Goal: Complete application form

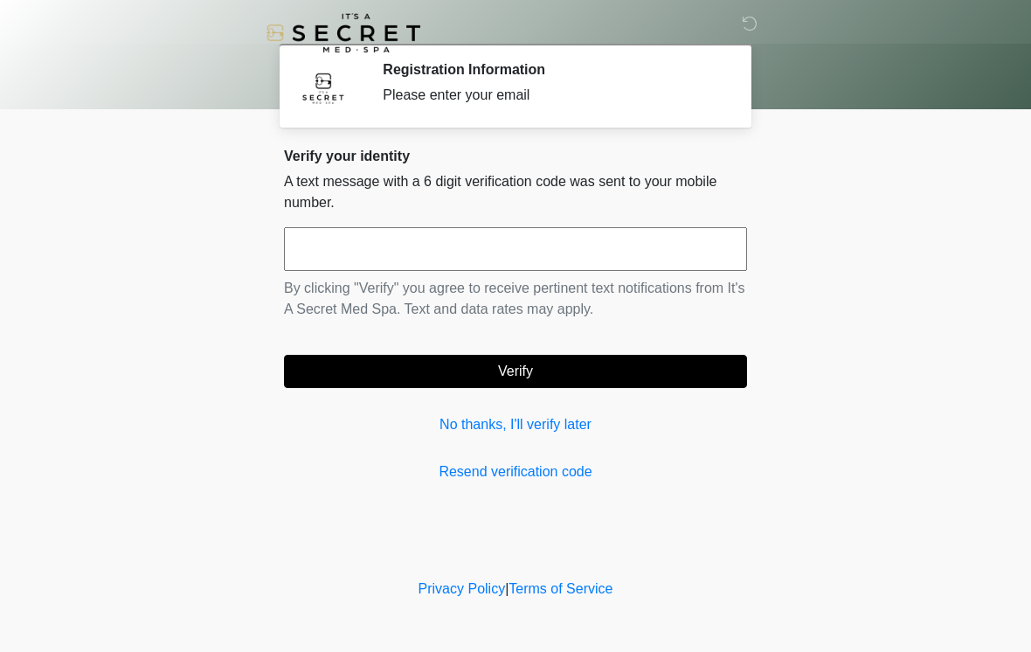
click at [450, 243] on input "text" at bounding box center [515, 249] width 463 height 44
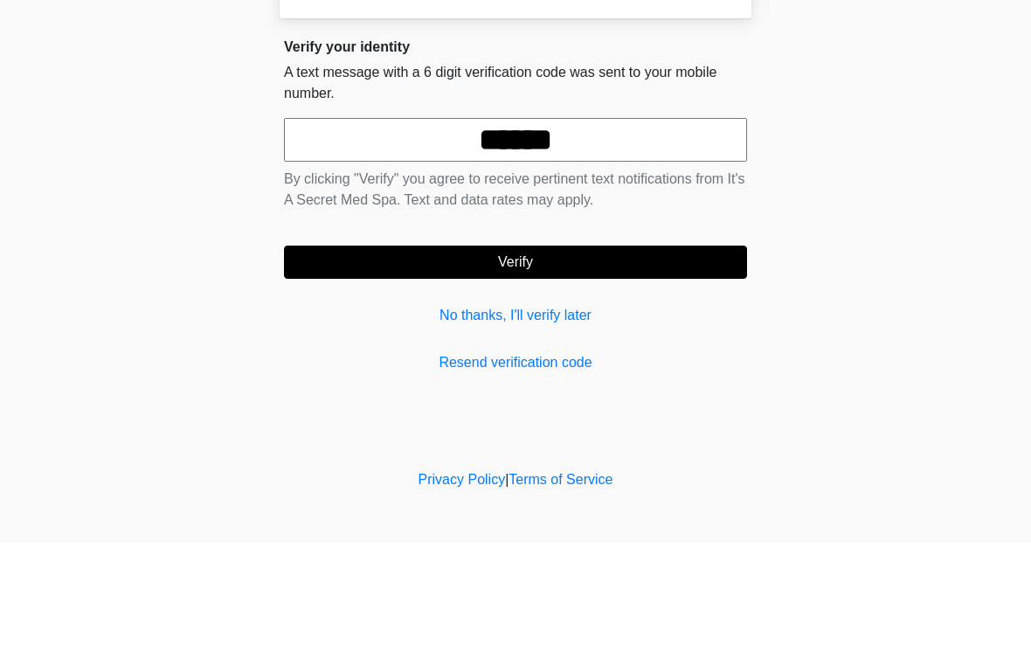
type input "******"
click at [644, 238] on form "****** By clicking "Verify" you agree to receive pertinent text notifications f…" at bounding box center [515, 307] width 463 height 161
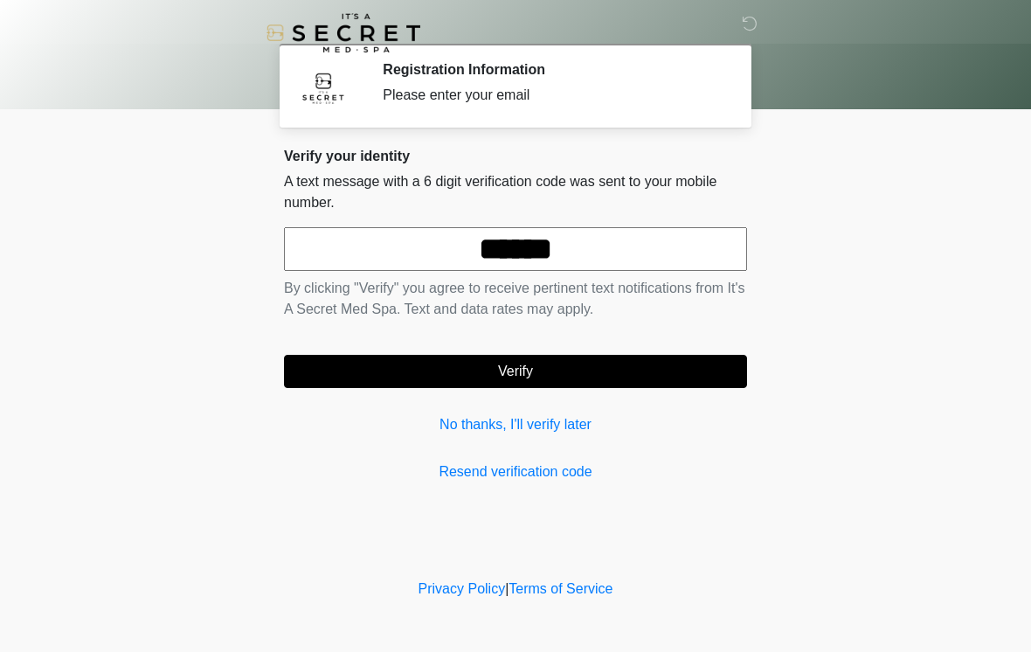
click at [600, 356] on button "Verify" at bounding box center [515, 371] width 463 height 33
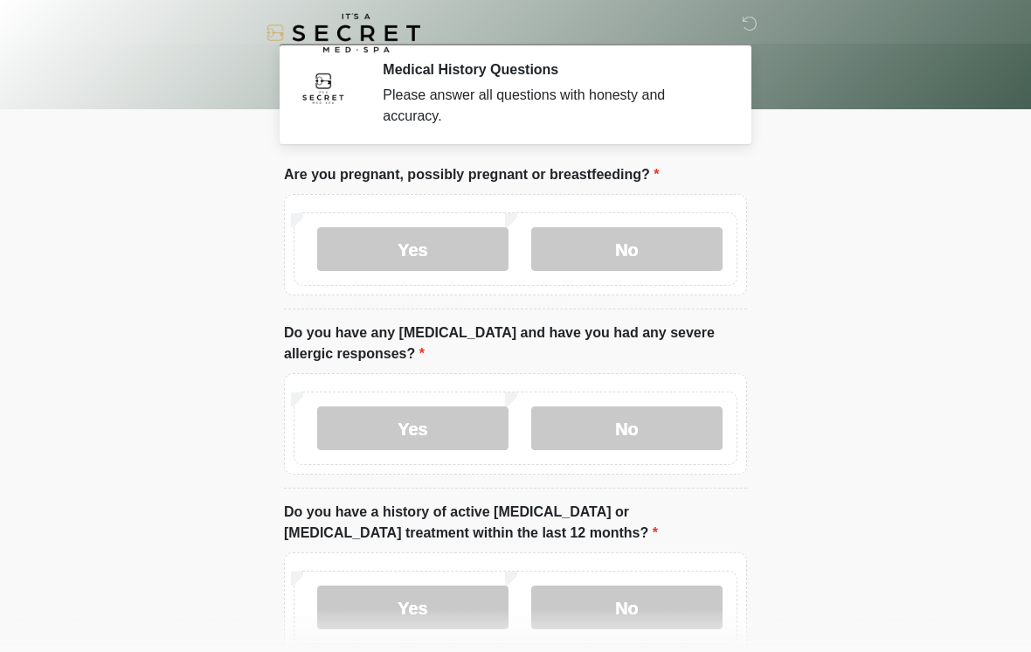
click at [652, 242] on label "No" at bounding box center [626, 249] width 191 height 44
click at [597, 412] on label "No" at bounding box center [626, 428] width 191 height 44
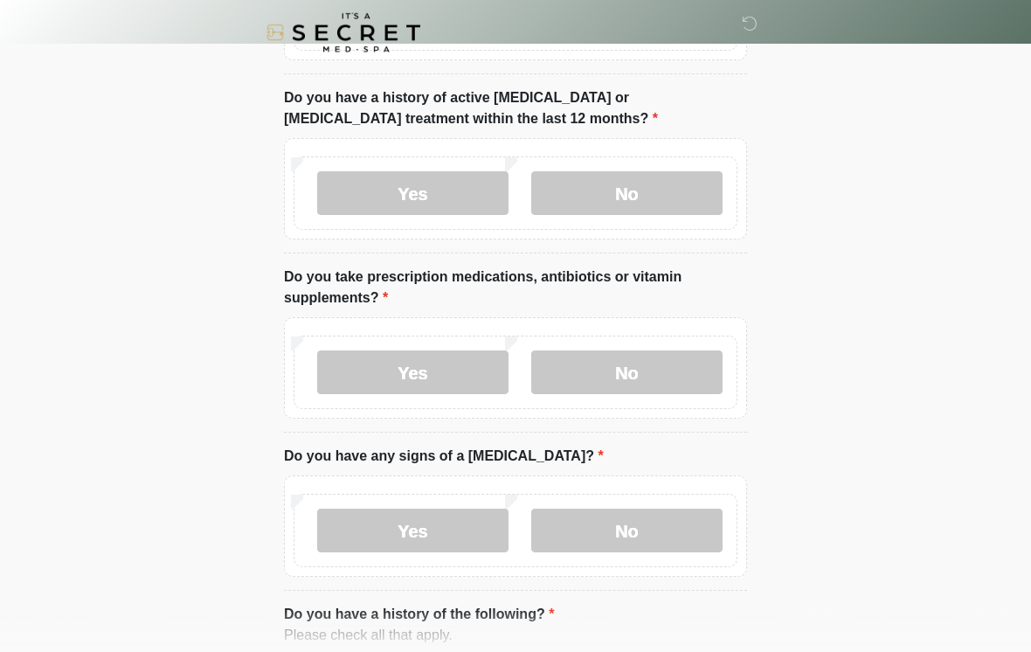
click at [659, 184] on label "No" at bounding box center [626, 194] width 191 height 44
click at [624, 370] on label "No" at bounding box center [626, 372] width 191 height 44
click at [640, 528] on label "No" at bounding box center [626, 530] width 191 height 44
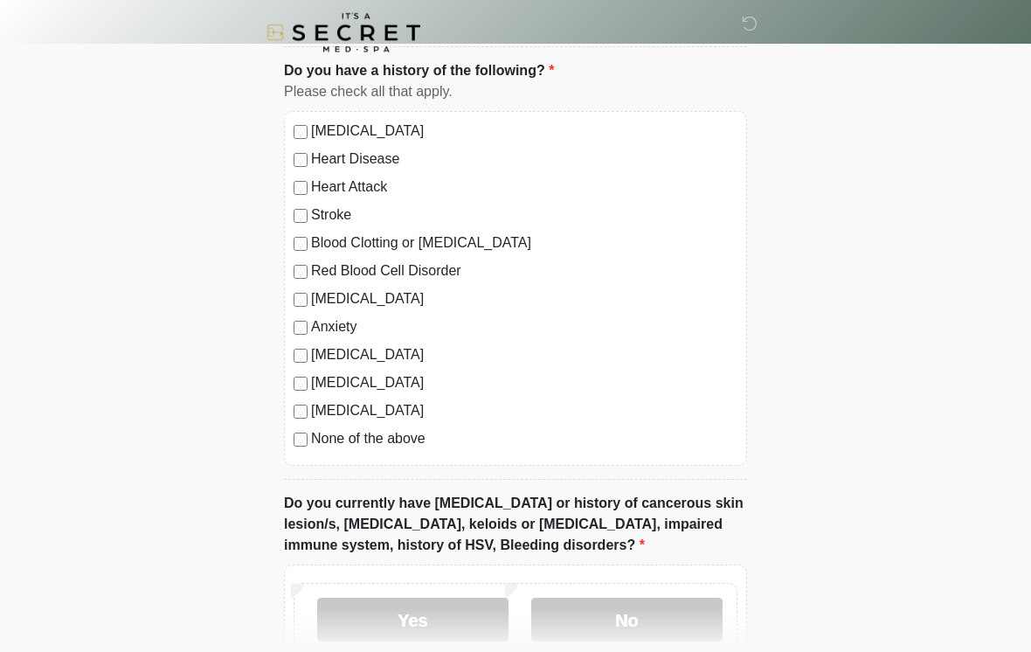
scroll to position [958, 0]
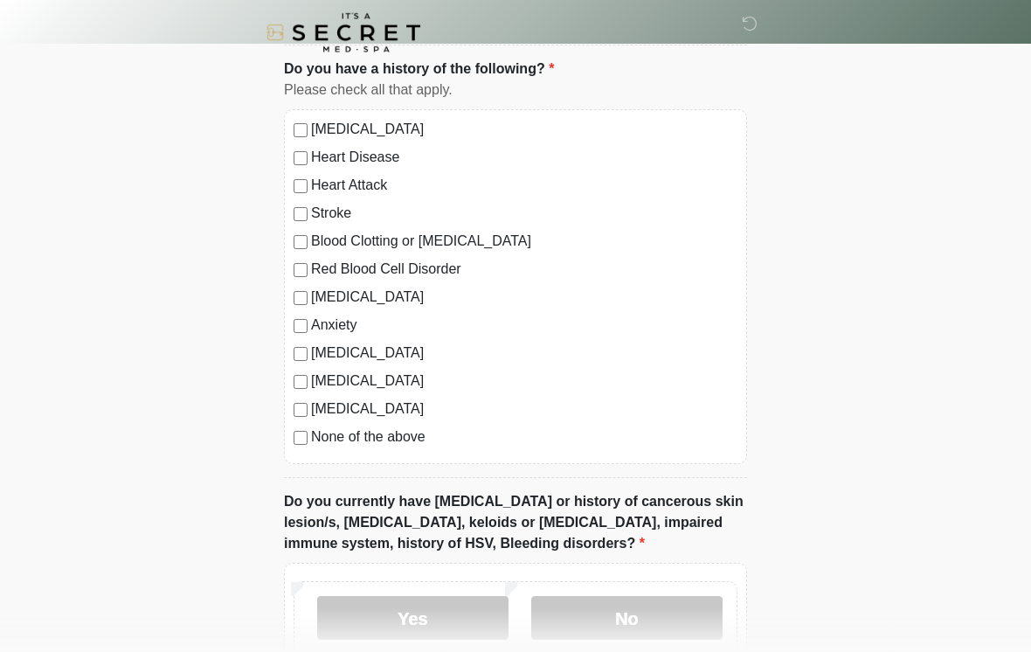
click at [397, 434] on label "None of the above" at bounding box center [524, 437] width 426 height 21
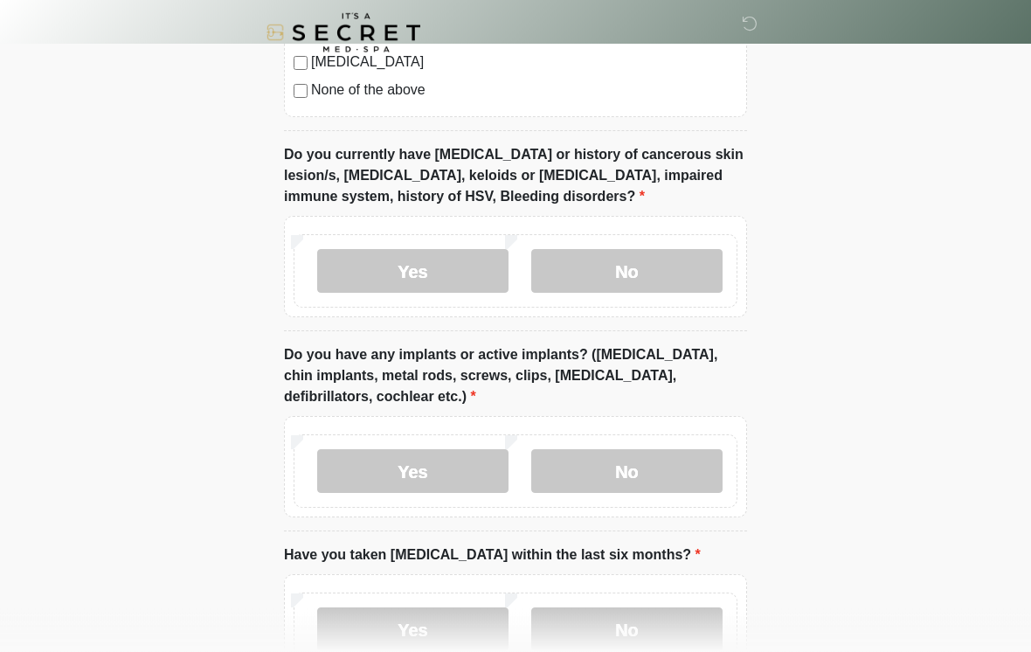
scroll to position [1306, 0]
click at [625, 254] on label "No" at bounding box center [626, 271] width 191 height 44
click at [636, 479] on label "No" at bounding box center [626, 471] width 191 height 44
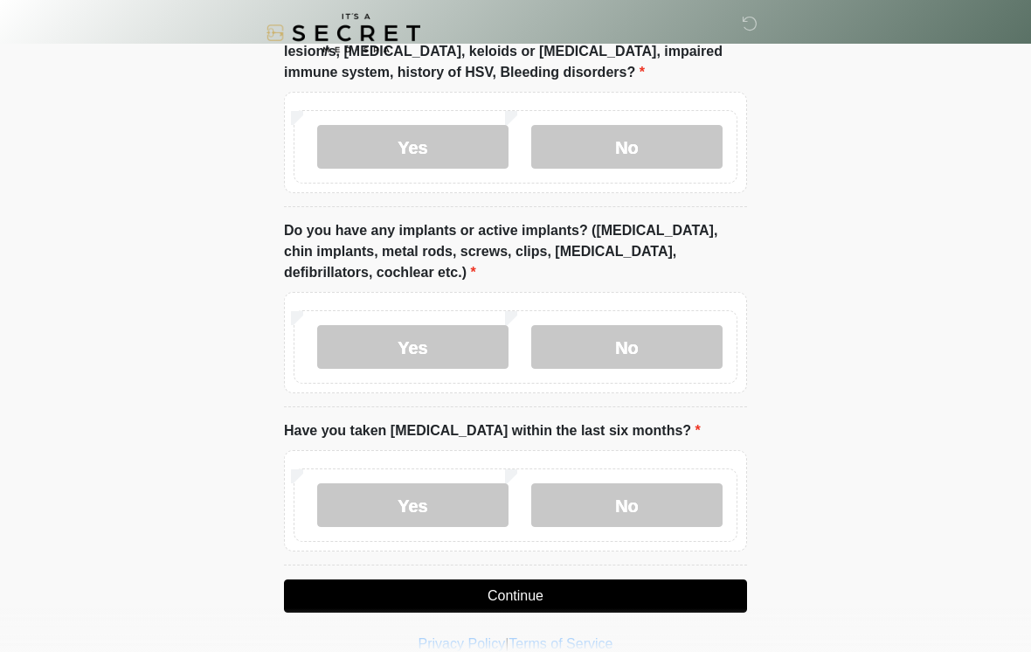
scroll to position [1454, 0]
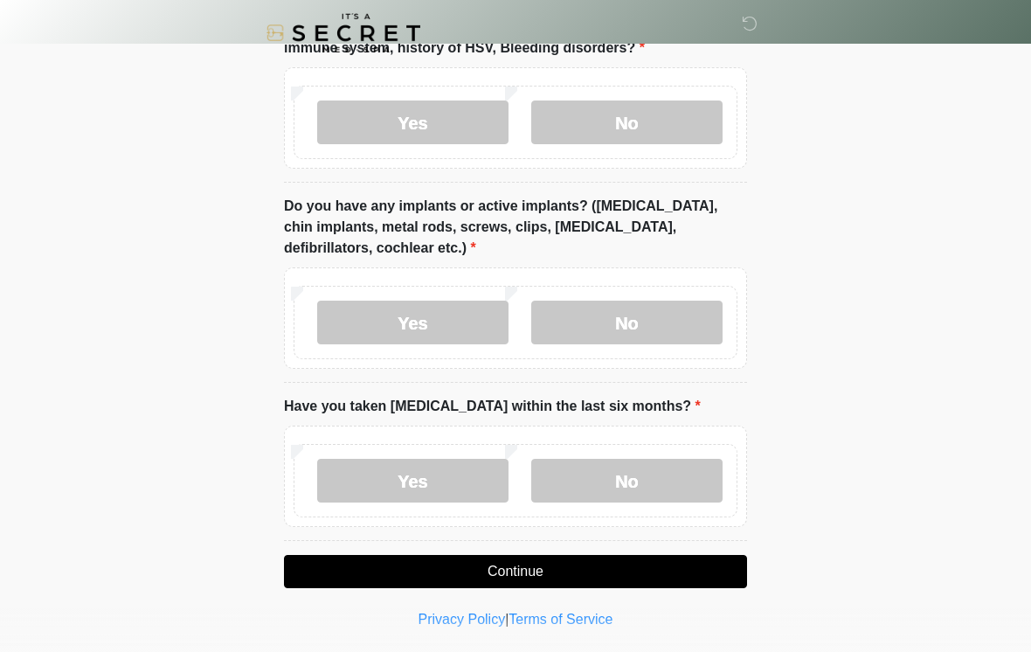
click at [619, 480] on label "No" at bounding box center [626, 481] width 191 height 44
click at [602, 573] on button "Continue" at bounding box center [515, 571] width 463 height 33
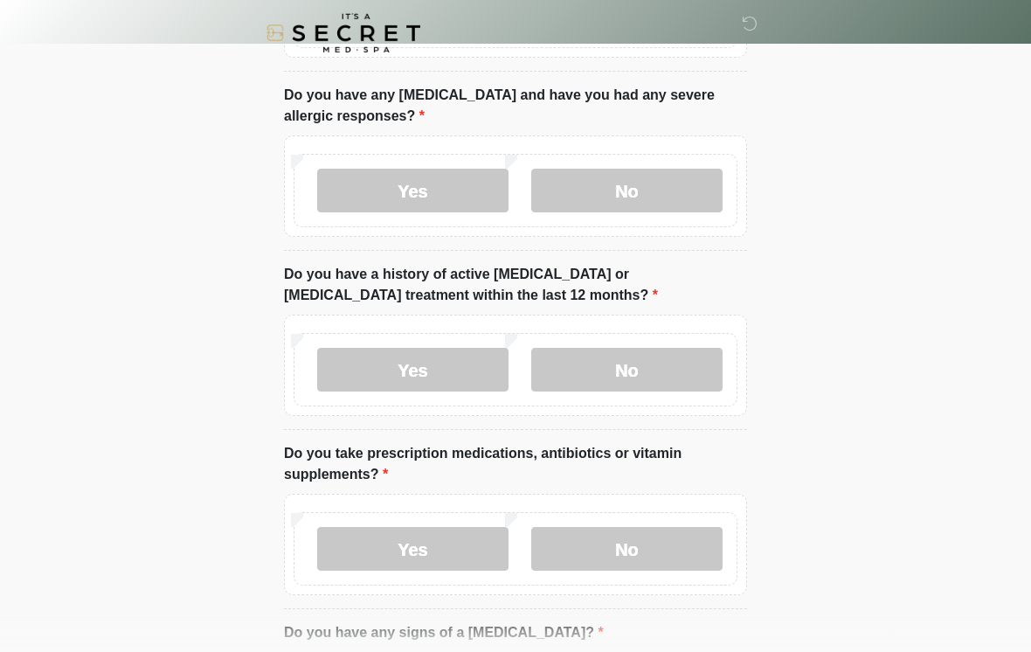
scroll to position [0, 0]
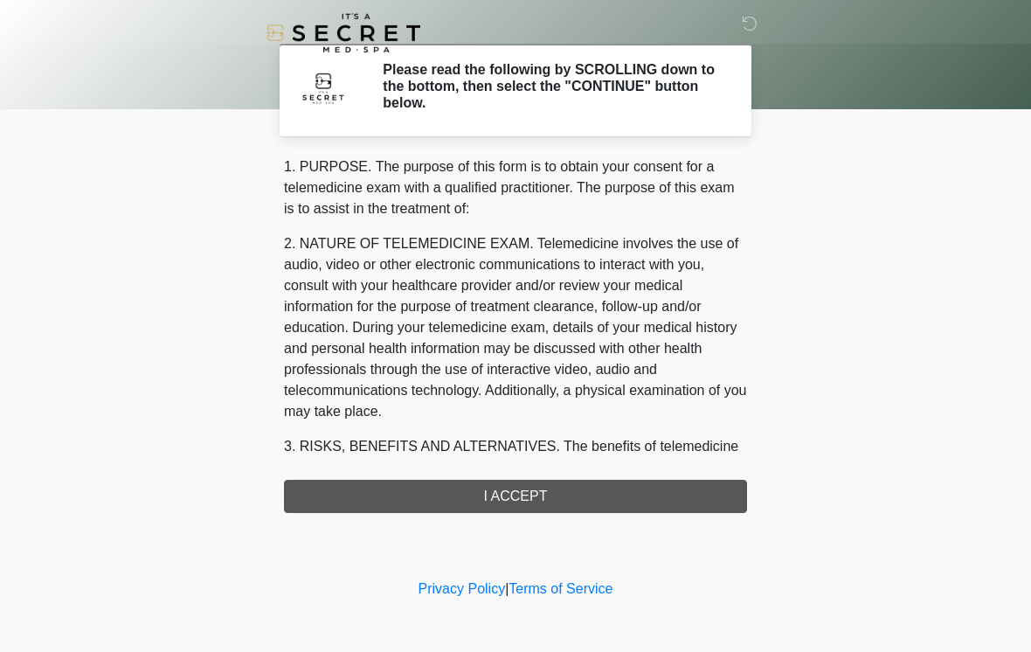
click at [645, 508] on div "1. PURPOSE. The purpose of this form is to obtain your consent for a telemedici…" at bounding box center [515, 334] width 463 height 356
click at [535, 491] on div "1. PURPOSE. The purpose of this form is to obtain your consent for a telemedici…" at bounding box center [515, 334] width 463 height 356
click at [535, 501] on div "1. PURPOSE. The purpose of this form is to obtain your consent for a telemedici…" at bounding box center [515, 334] width 463 height 356
click at [551, 496] on div "1. PURPOSE. The purpose of this form is to obtain your consent for a telemedici…" at bounding box center [515, 334] width 463 height 356
click at [523, 354] on p "2. NATURE OF TELEMEDICINE EXAM. Telemedicine involves the use of audio, video o…" at bounding box center [515, 327] width 463 height 189
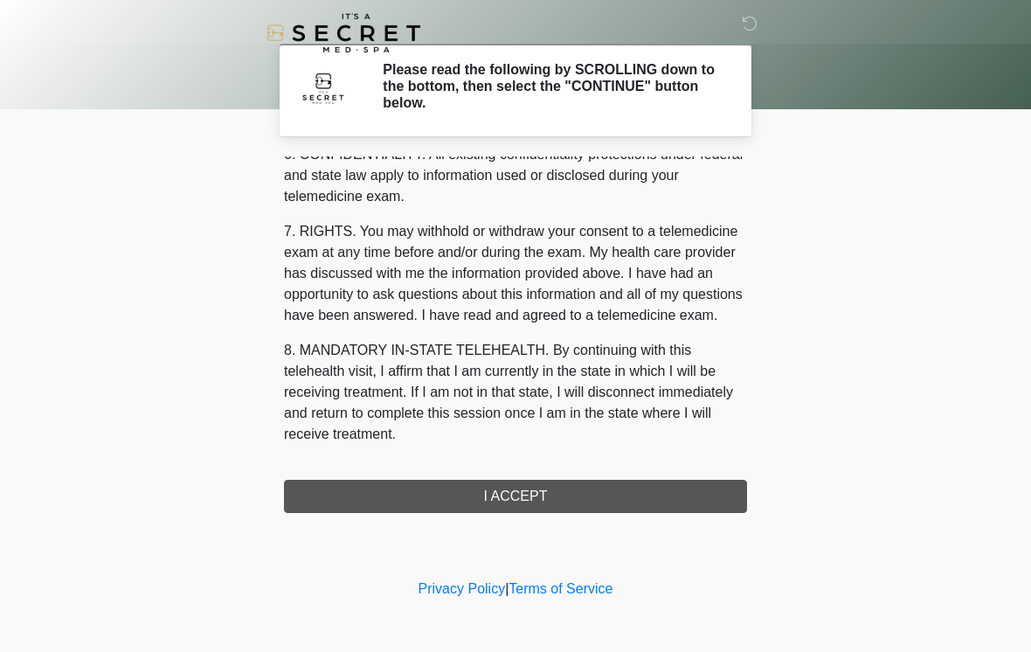
click at [584, 492] on button "I ACCEPT" at bounding box center [515, 496] width 463 height 33
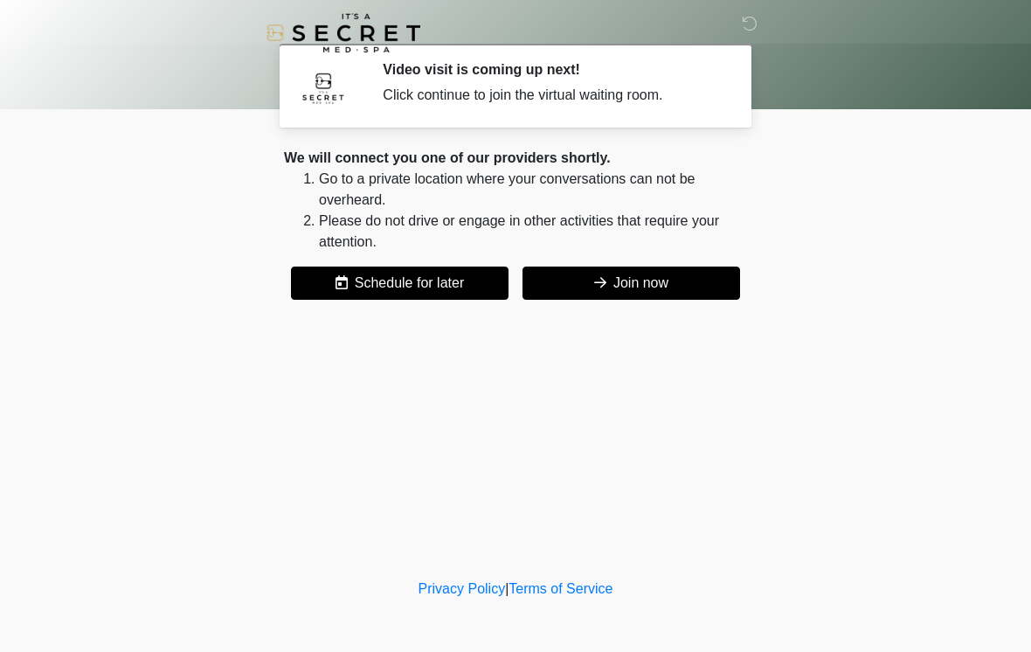
click at [655, 280] on button "Join now" at bounding box center [631, 282] width 218 height 33
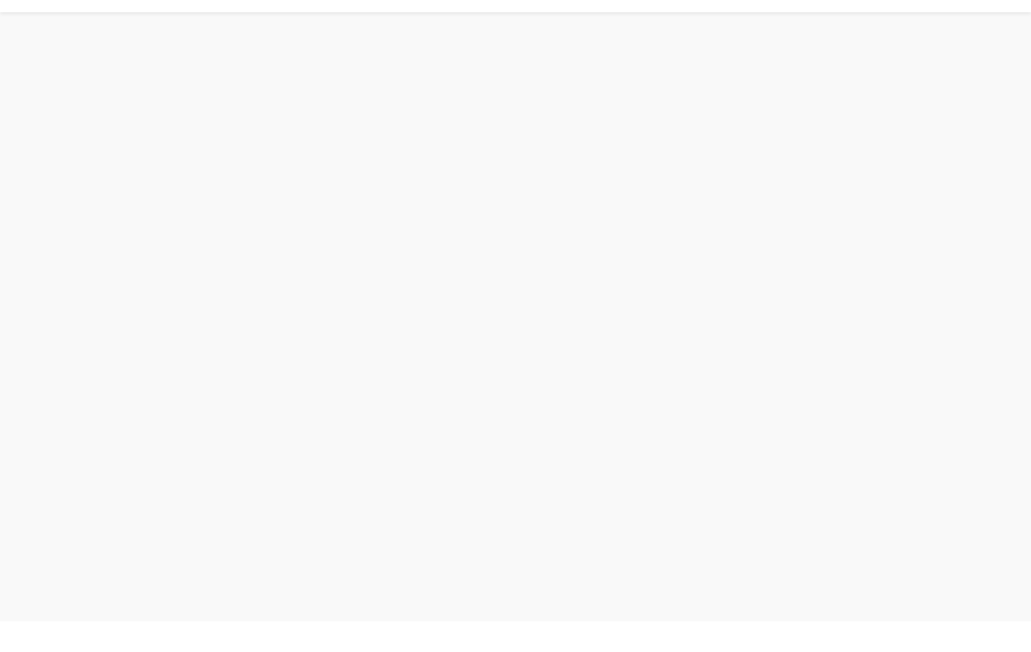
scroll to position [5, 0]
